Goal: Obtain resource: Download file/media

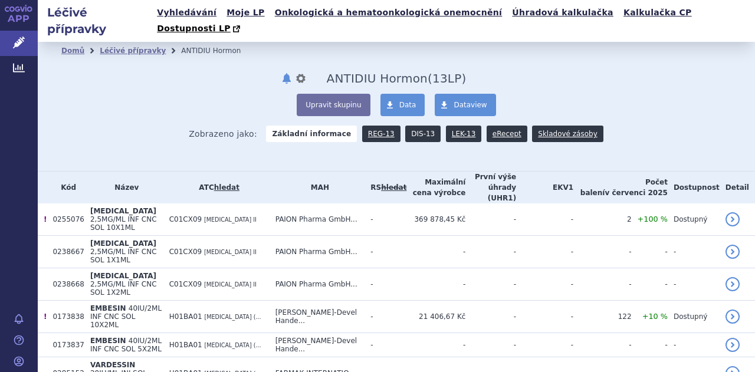
click at [420, 126] on link "DIS-13" at bounding box center [422, 134] width 35 height 17
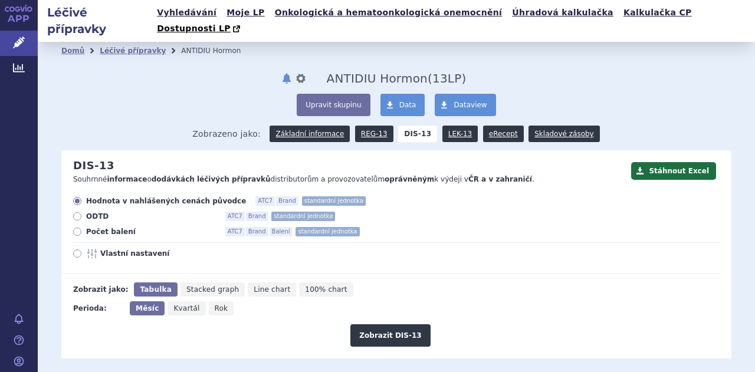
click at [77, 250] on icon at bounding box center [77, 254] width 8 height 8
click at [77, 251] on input "Vlastní nastavení" at bounding box center [78, 255] width 8 height 8
radio input "true"
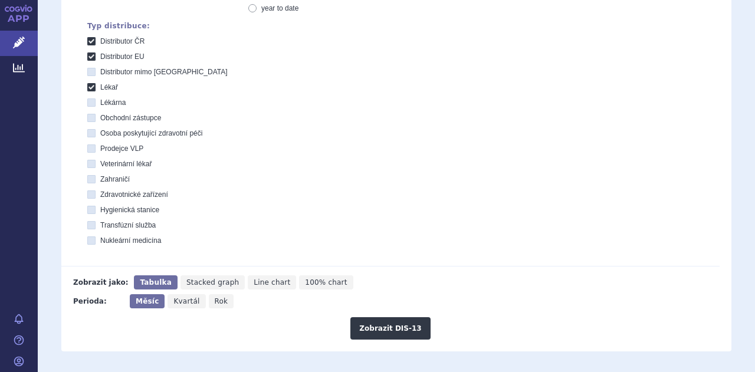
scroll to position [381, 0]
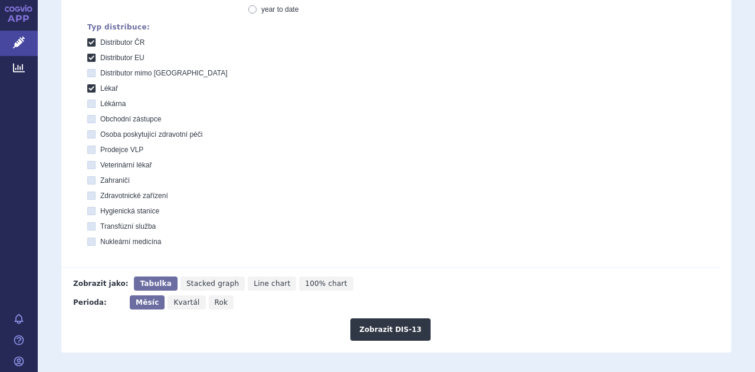
click at [221, 296] on icon "Rok" at bounding box center [221, 303] width 25 height 14
click at [217, 296] on input "Rok" at bounding box center [213, 300] width 8 height 8
radio input "true"
click at [372, 319] on button "Zobrazit DIS-13" at bounding box center [391, 330] width 80 height 22
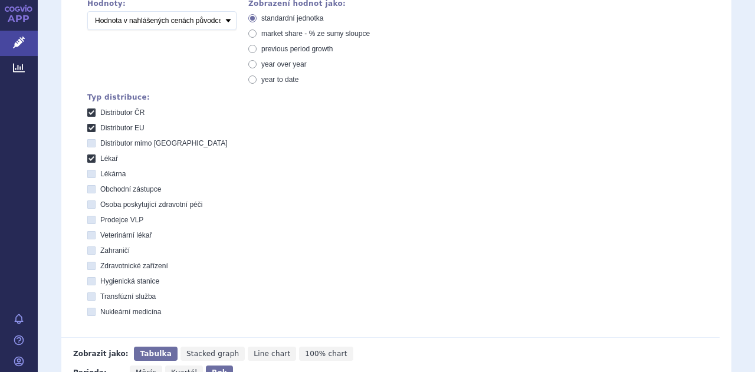
scroll to position [420, 0]
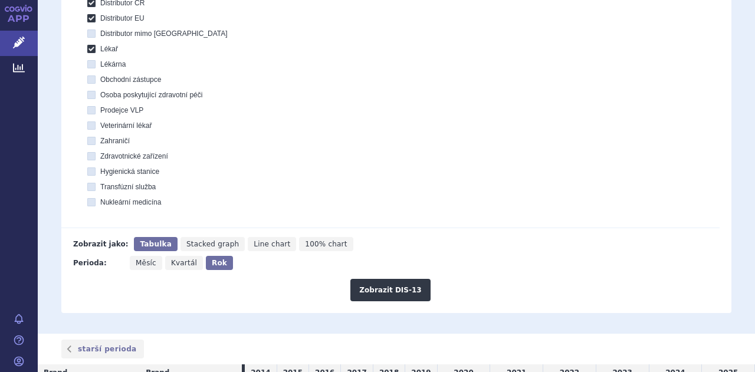
click at [176, 259] on span "Kvartál" at bounding box center [184, 263] width 26 height 8
click at [173, 256] on input "Kvartál" at bounding box center [169, 260] width 8 height 8
radio input "true"
click at [382, 279] on button "Zobrazit DIS-13" at bounding box center [391, 290] width 80 height 22
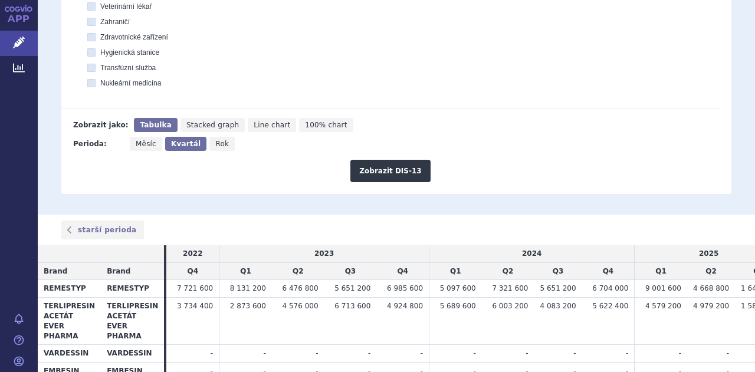
scroll to position [586, 0]
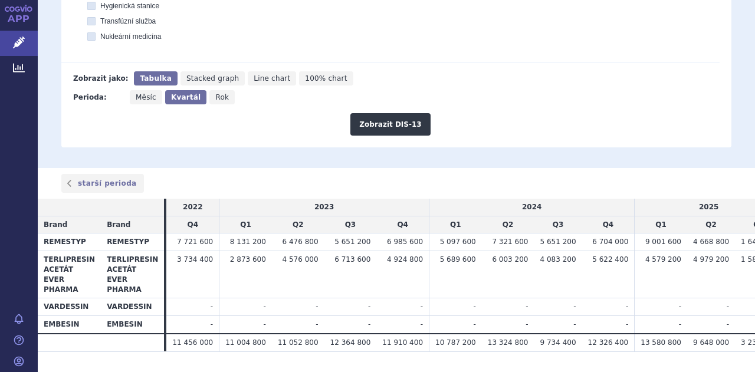
click at [254, 74] on span "Line chart" at bounding box center [272, 78] width 37 height 8
click at [254, 71] on input "Line chart" at bounding box center [252, 75] width 8 height 8
radio input "true"
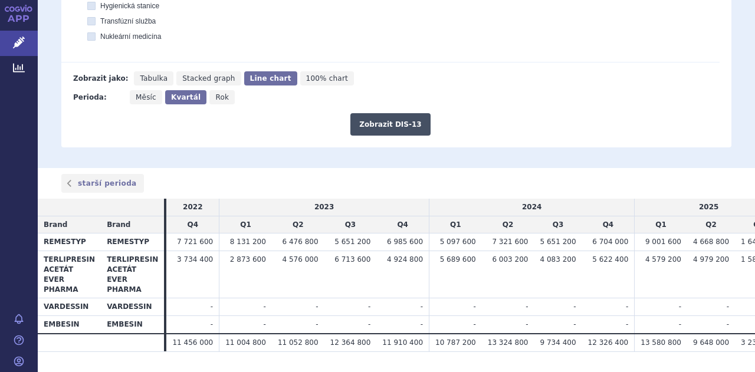
click at [398, 113] on button "Zobrazit DIS-13" at bounding box center [391, 124] width 80 height 22
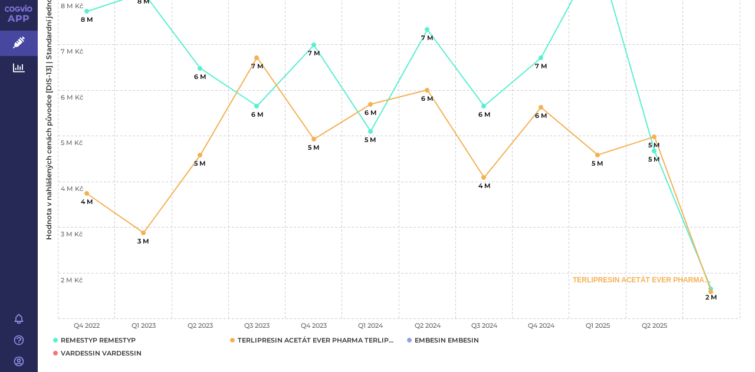
scroll to position [915, 0]
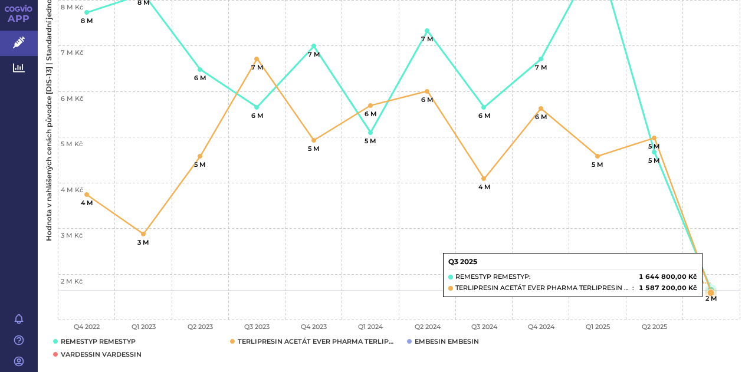
click at [693, 189] on rect "Interactive chart" at bounding box center [392, 123] width 708 height 507
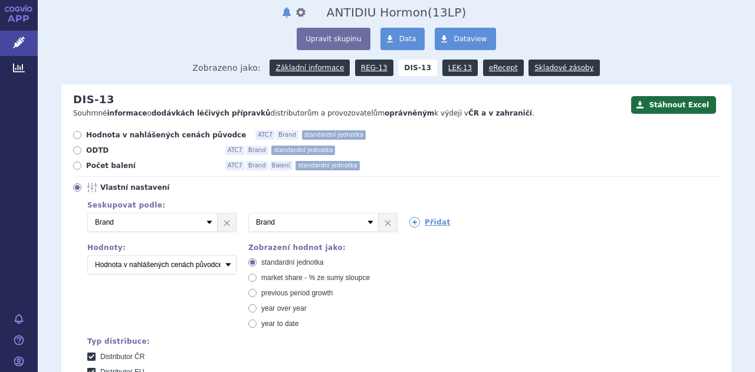
scroll to position [65, 0]
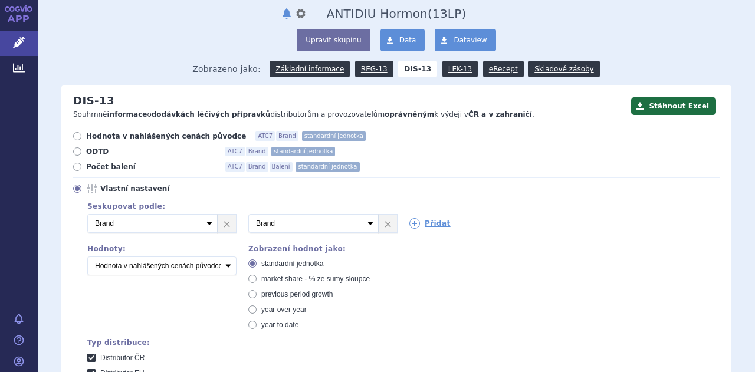
click at [73, 132] on icon at bounding box center [77, 136] width 8 height 8
click at [74, 134] on input "Hodnota v nahlášených cenách původce ATC7 Brand standardní jednotka" at bounding box center [78, 138] width 8 height 8
radio input "true"
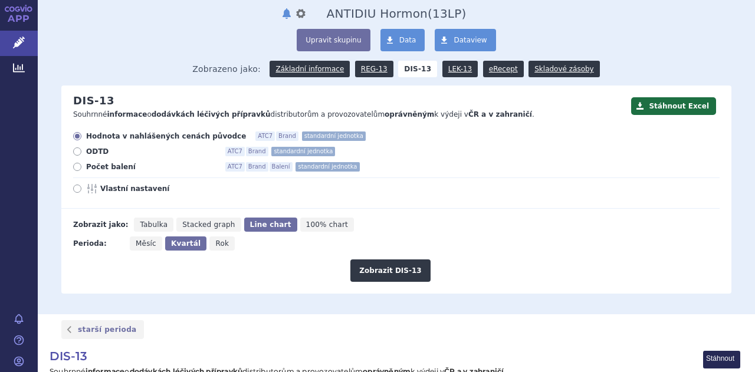
click at [143, 240] on span "Měsíc" at bounding box center [146, 244] width 21 height 8
click at [137, 237] on input "Měsíc" at bounding box center [134, 241] width 8 height 8
radio input "true"
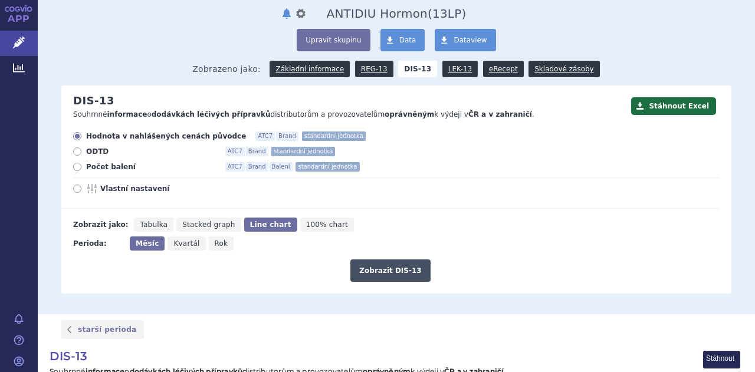
click at [378, 260] on button "Zobrazit DIS-13" at bounding box center [391, 271] width 80 height 22
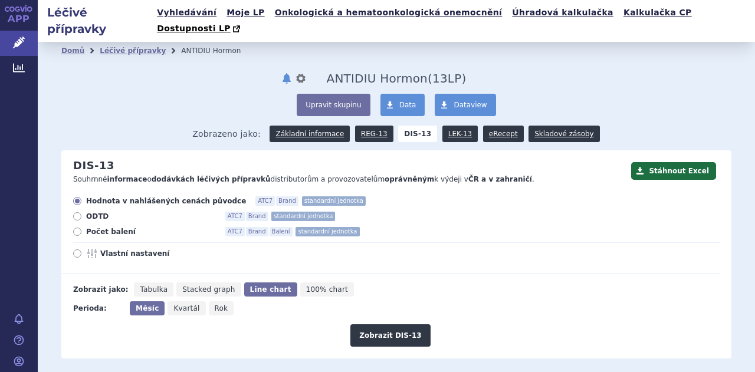
click at [189, 304] on span "Kvartál" at bounding box center [186, 308] width 26 height 8
click at [175, 302] on input "Kvartál" at bounding box center [172, 306] width 8 height 8
radio input "true"
click at [147, 304] on span "Měsíc" at bounding box center [146, 308] width 21 height 8
click at [137, 302] on input "Měsíc" at bounding box center [134, 306] width 8 height 8
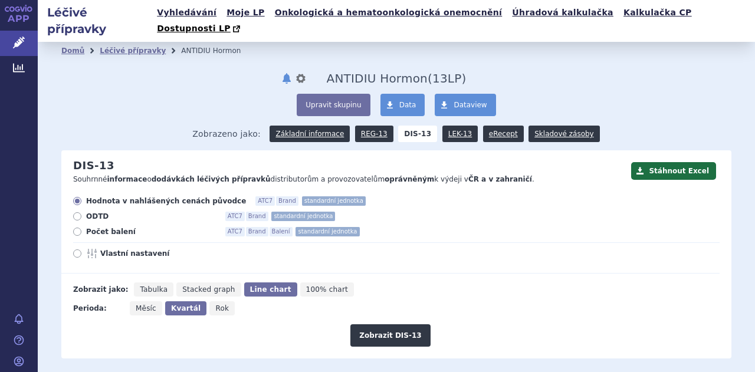
radio input "true"
click at [150, 286] on span "Tabulka" at bounding box center [154, 290] width 28 height 8
click at [142, 283] on input "Tabulka" at bounding box center [138, 287] width 8 height 8
radio input "true"
click at [148, 304] on span "Měsíc" at bounding box center [147, 308] width 23 height 8
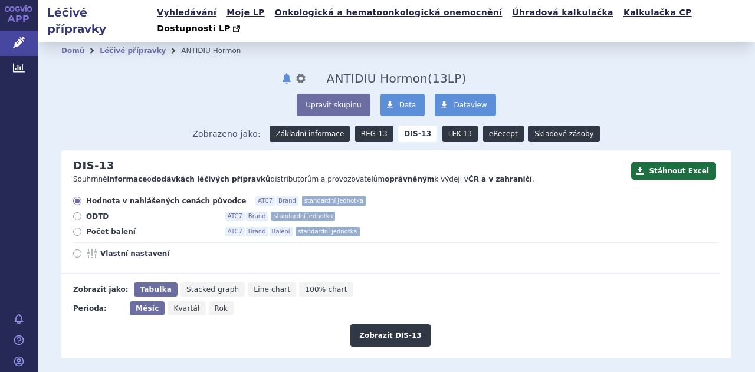
click at [137, 302] on input "Měsíc" at bounding box center [134, 306] width 8 height 8
click at [371, 325] on button "Zobrazit DIS-13" at bounding box center [391, 336] width 80 height 22
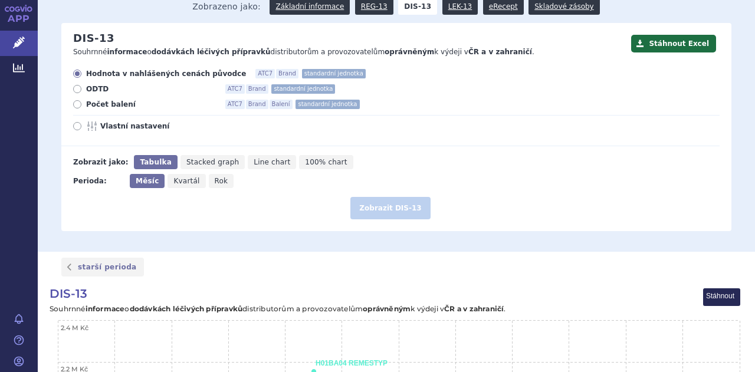
scroll to position [251, 0]
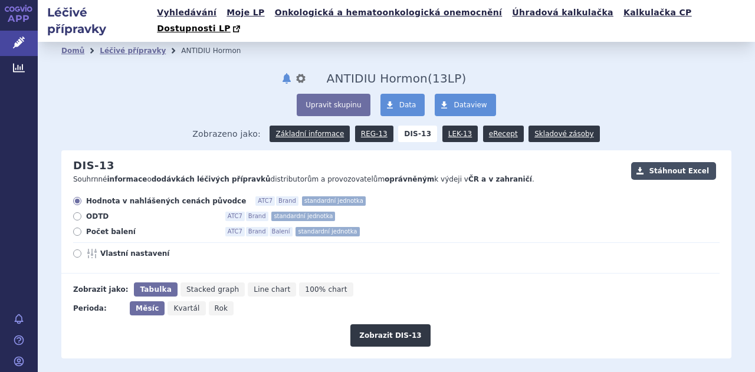
click at [652, 162] on button "Stáhnout Excel" at bounding box center [673, 171] width 85 height 18
